Goal: Transaction & Acquisition: Register for event/course

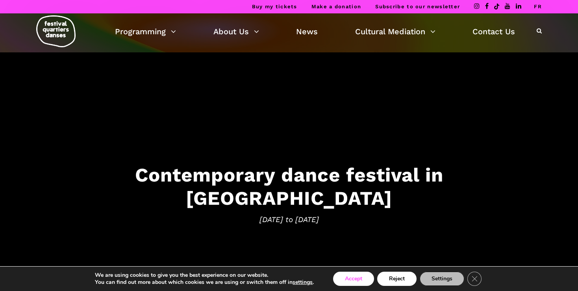
click at [366, 279] on button "Accept" at bounding box center [353, 279] width 41 height 14
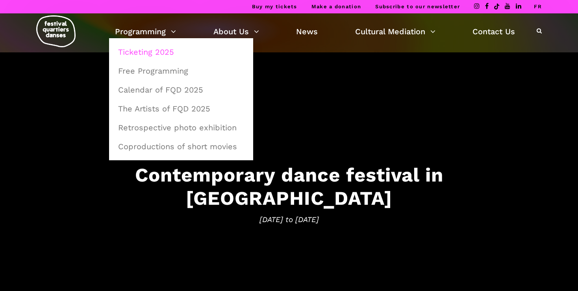
click at [151, 47] on link "Ticketing 2025" at bounding box center [180, 52] width 135 height 18
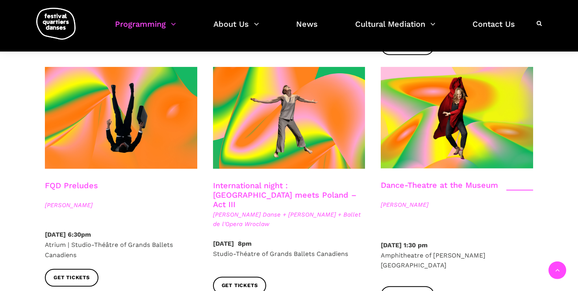
scroll to position [956, 0]
